Goal: Information Seeking & Learning: Find specific fact

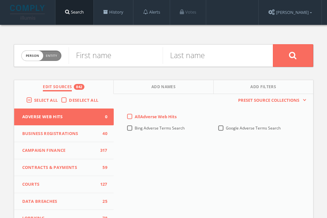
click at [34, 98] on label "Select All" at bounding box center [47, 100] width 27 height 6
click at [0, 0] on input "Select All" at bounding box center [0, 0] width 0 height 0
click at [34, 98] on label "Select All" at bounding box center [47, 100] width 27 height 6
click at [0, 0] on input "Select All" at bounding box center [0, 0] width 0 height 0
click at [126, 55] on input "text" at bounding box center [116, 55] width 94 height 17
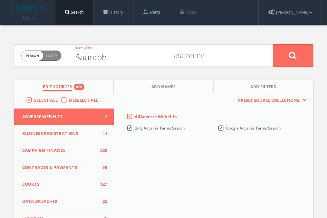
type input "Saurabh"
type input "Gupta"
click at [291, 57] on icon at bounding box center [293, 55] width 8 height 8
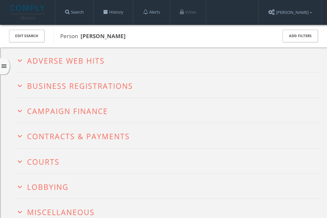
click at [62, 56] on span "Adverse Web Hits" at bounding box center [66, 60] width 78 height 10
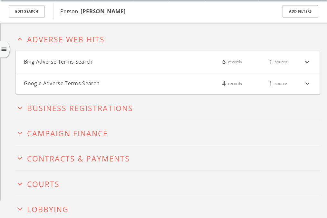
scroll to position [25, 0]
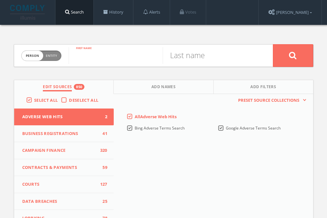
click at [104, 55] on input "text" at bounding box center [116, 55] width 94 height 17
click at [118, 60] on input "Jon" at bounding box center [116, 55] width 94 height 17
type input "John"
type input "Lindfors"
click at [273, 44] on button at bounding box center [293, 55] width 40 height 23
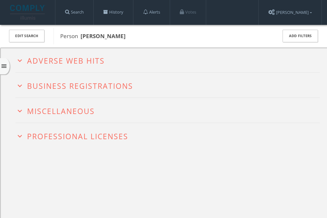
click at [80, 52] on h2 "expand_more Adverse Web Hits" at bounding box center [167, 59] width 305 height 25
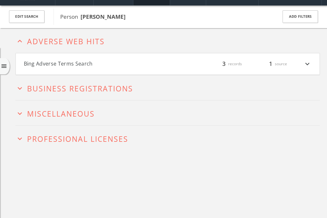
scroll to position [24, 0]
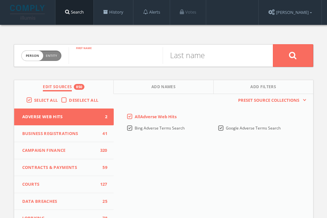
click at [94, 58] on input "text" at bounding box center [116, 55] width 94 height 17
type input "Rahul"
type input "Mehta"
click at [273, 44] on button at bounding box center [293, 55] width 40 height 23
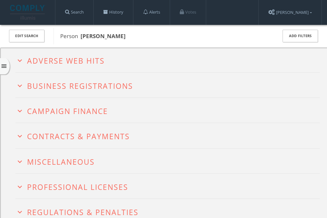
click at [148, 59] on button "expand_more Adverse Web Hits" at bounding box center [167, 60] width 305 height 10
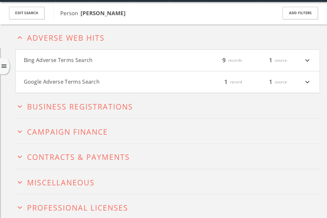
scroll to position [25, 0]
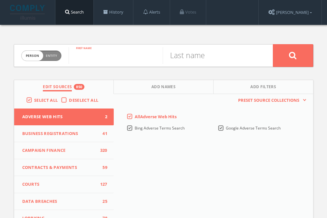
click at [121, 55] on input "text" at bounding box center [116, 55] width 94 height 17
type input "[PERSON_NAME]"
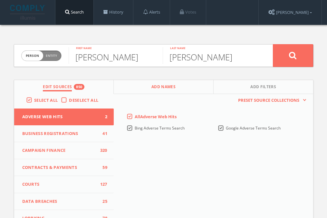
click at [152, 90] on span "Add Names" at bounding box center [164, 87] width 24 height 7
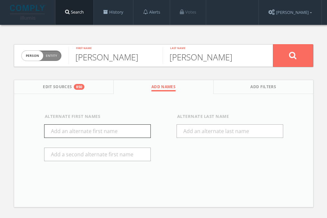
click at [80, 127] on input "text" at bounding box center [97, 131] width 107 height 14
type input "[PERSON_NAME]"
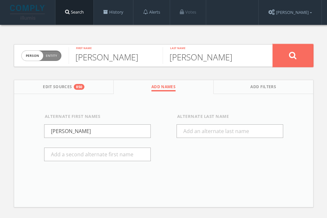
click at [281, 51] on button at bounding box center [293, 55] width 40 height 23
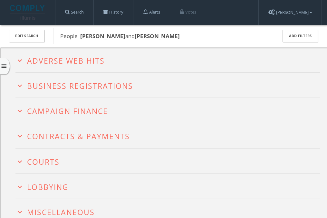
click at [106, 59] on button "expand_more Adverse Web Hits" at bounding box center [167, 60] width 305 height 10
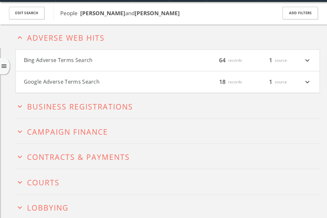
scroll to position [25, 0]
